Goal: Find specific page/section: Find specific page/section

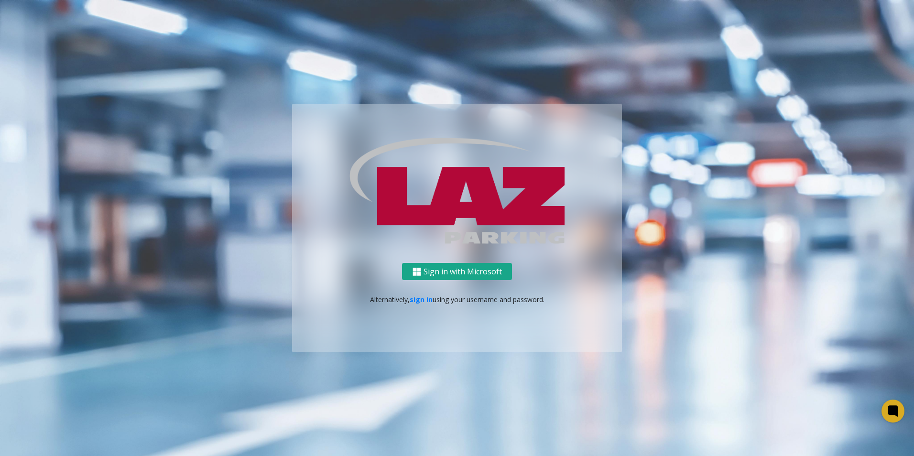
drag, startPoint x: 473, startPoint y: 273, endPoint x: 450, endPoint y: 289, distance: 28.5
click at [473, 273] on button "Sign in with Microsoft" at bounding box center [457, 272] width 110 height 18
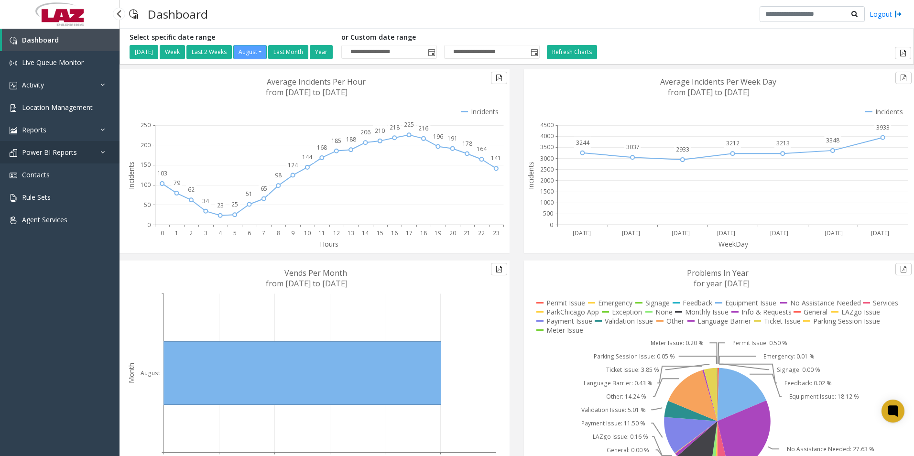
click at [67, 150] on span "Power BI Reports" at bounding box center [49, 152] width 55 height 9
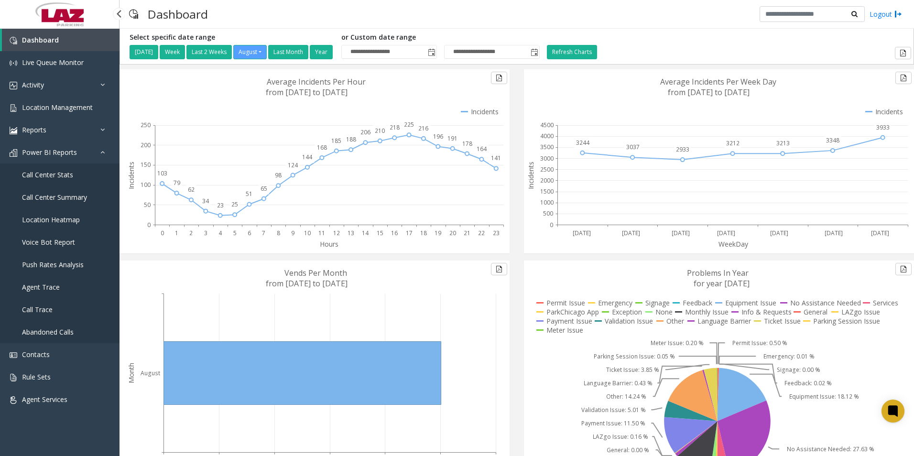
click at [71, 191] on link "Call Center Summary" at bounding box center [59, 197] width 119 height 22
click at [54, 202] on link "Call Center Summary" at bounding box center [59, 197] width 119 height 22
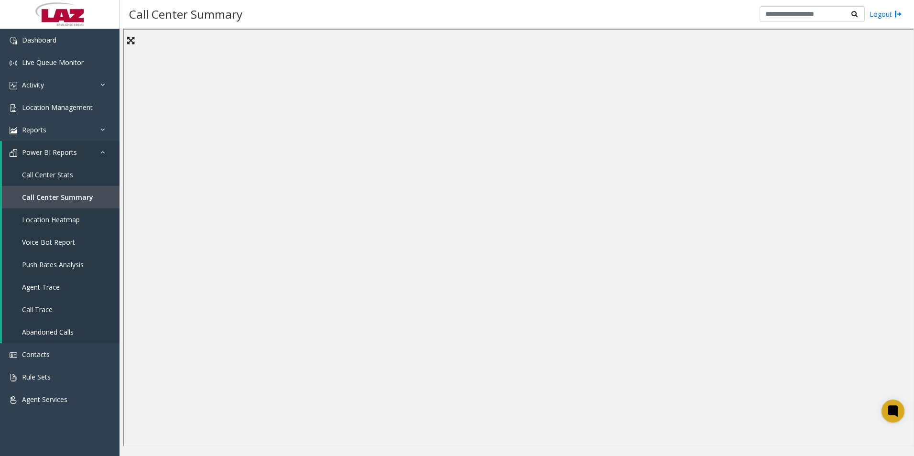
click at [608, 14] on div "Call Center Summary Logout" at bounding box center [516, 14] width 794 height 29
